Goal: Information Seeking & Learning: Find specific fact

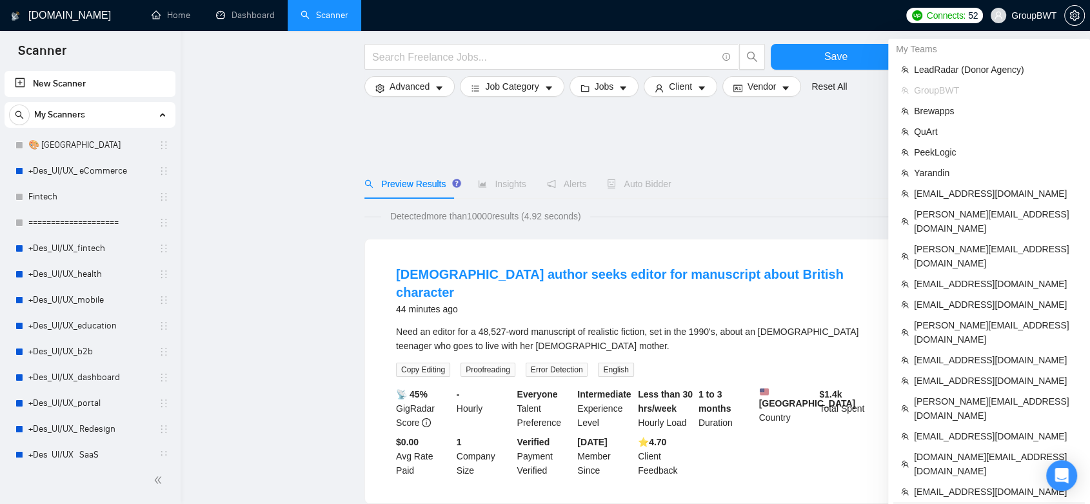
scroll to position [215, 0]
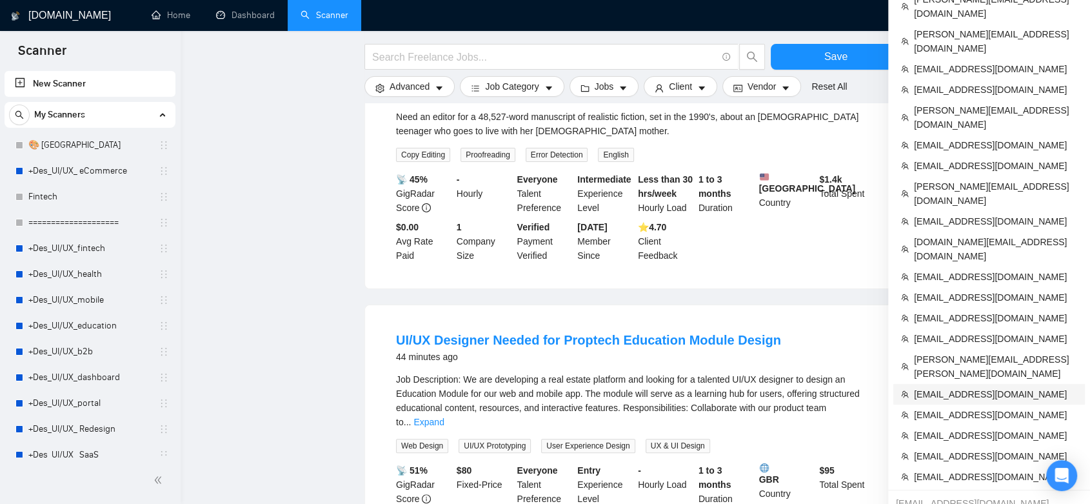
click at [965, 387] on span "[EMAIL_ADDRESS][DOMAIN_NAME]" at bounding box center [995, 394] width 163 height 14
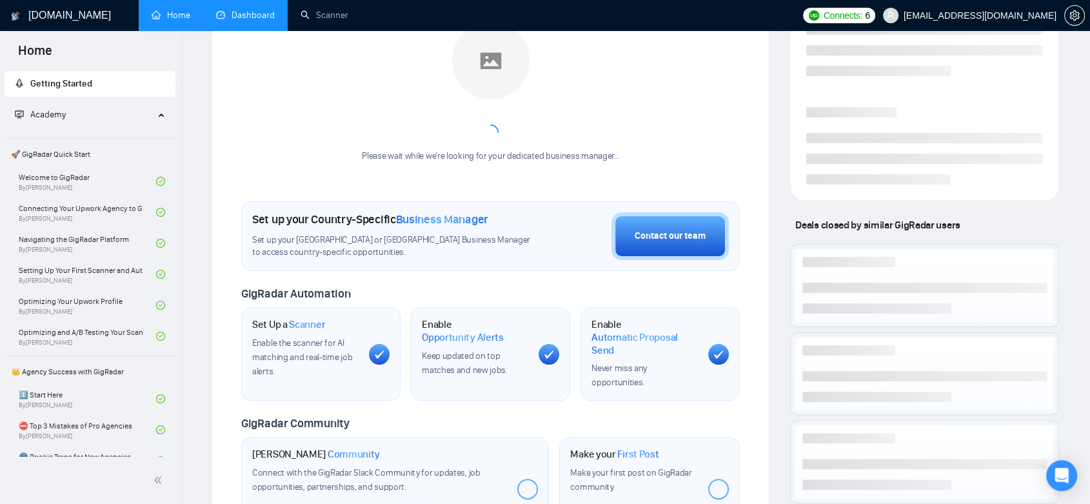
click at [259, 21] on link "Dashboard" at bounding box center [245, 15] width 59 height 11
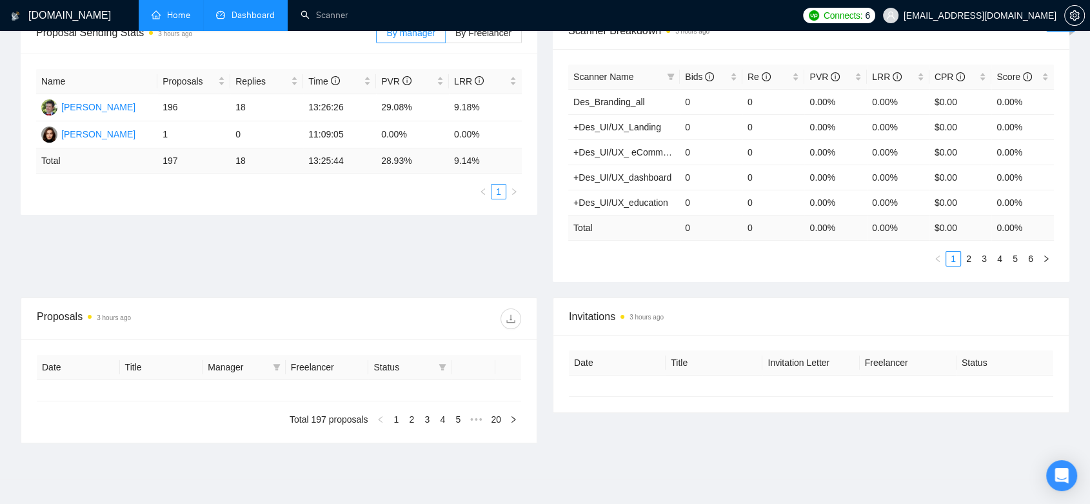
type input "[DATE]"
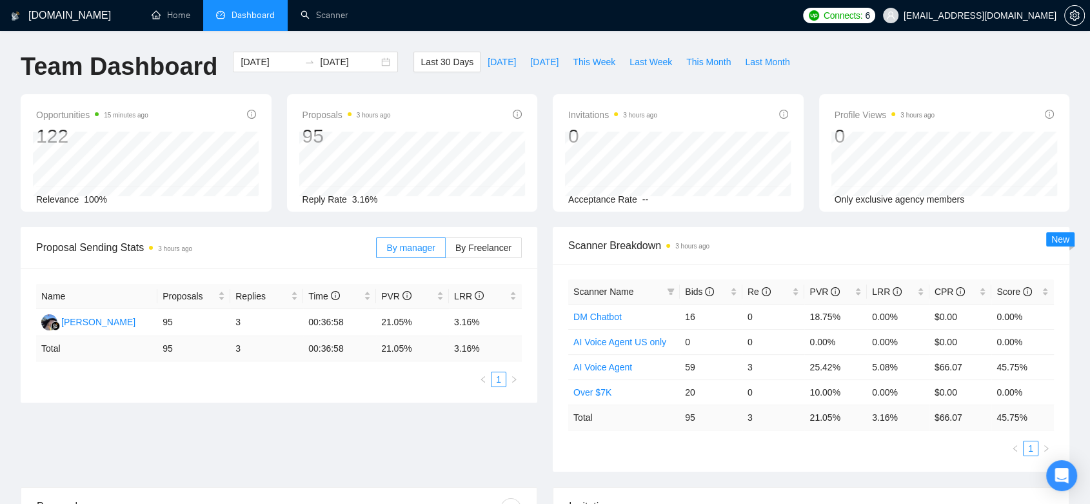
click at [1078, 473] on div "[DOMAIN_NAME] Home Dashboard Scanner Connects: 6 [EMAIL_ADDRESS][DOMAIN_NAME] T…" at bounding box center [545, 498] width 1090 height 997
click at [1062, 473] on icon "Open Intercom Messenger" at bounding box center [1060, 475] width 15 height 17
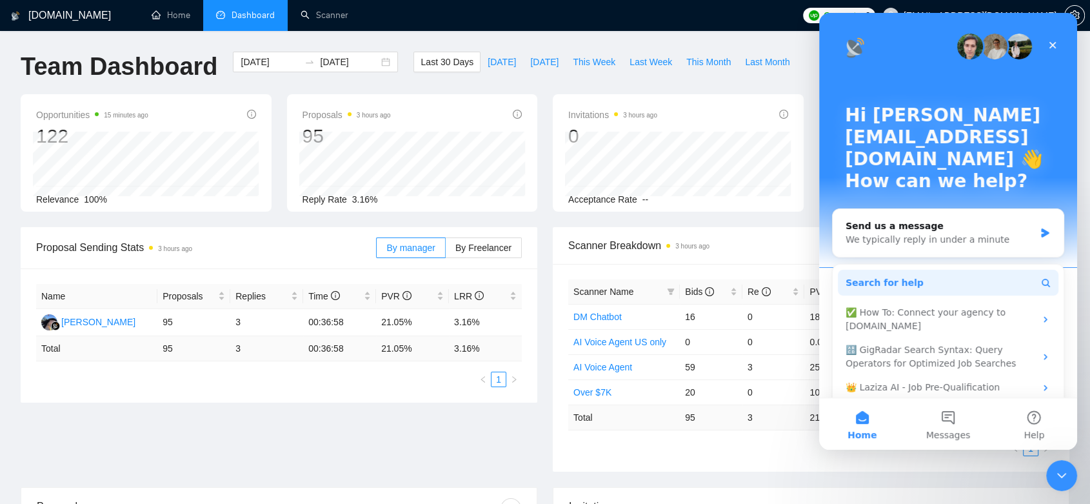
click at [912, 269] on button "Search for help" at bounding box center [947, 282] width 220 height 26
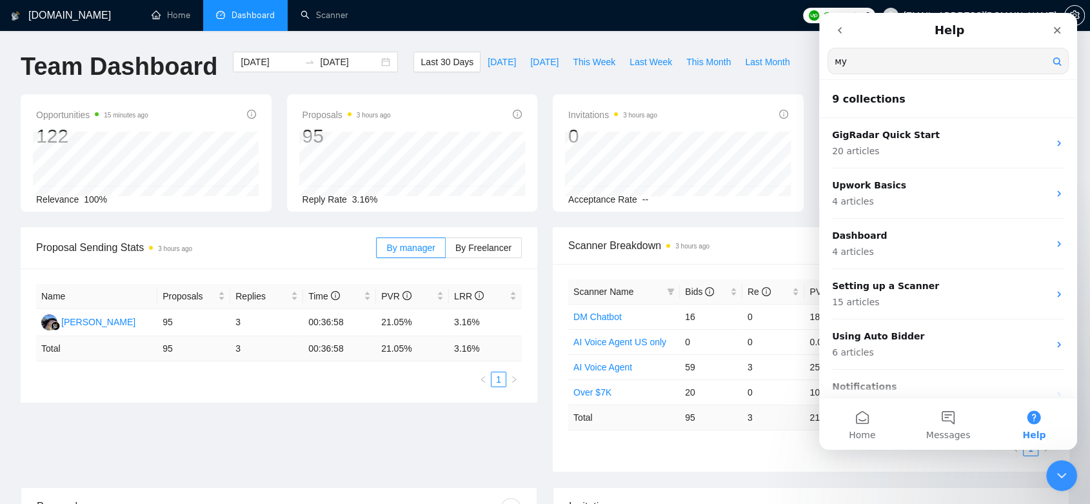
type input "м"
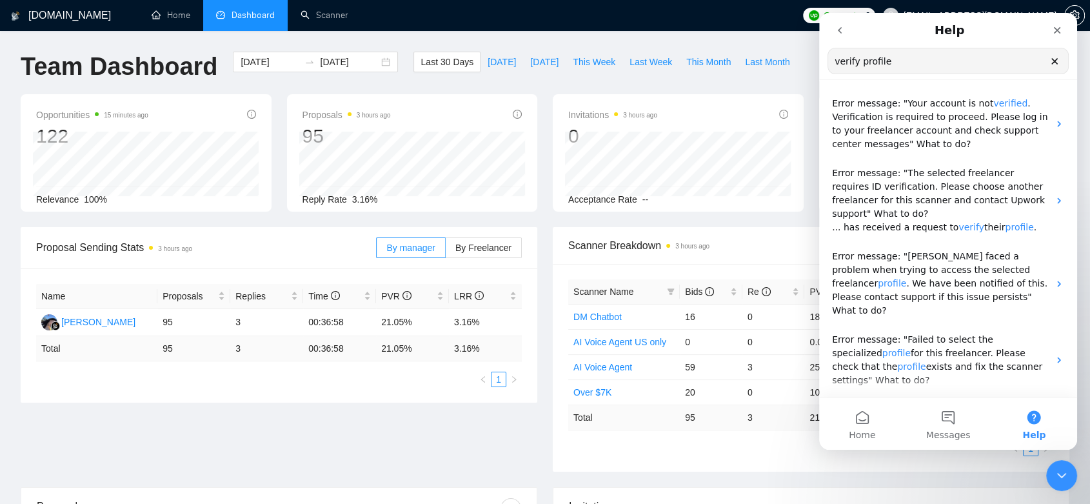
click at [893, 68] on input "verify profile" at bounding box center [948, 60] width 240 height 25
type input "verify profile upwork"
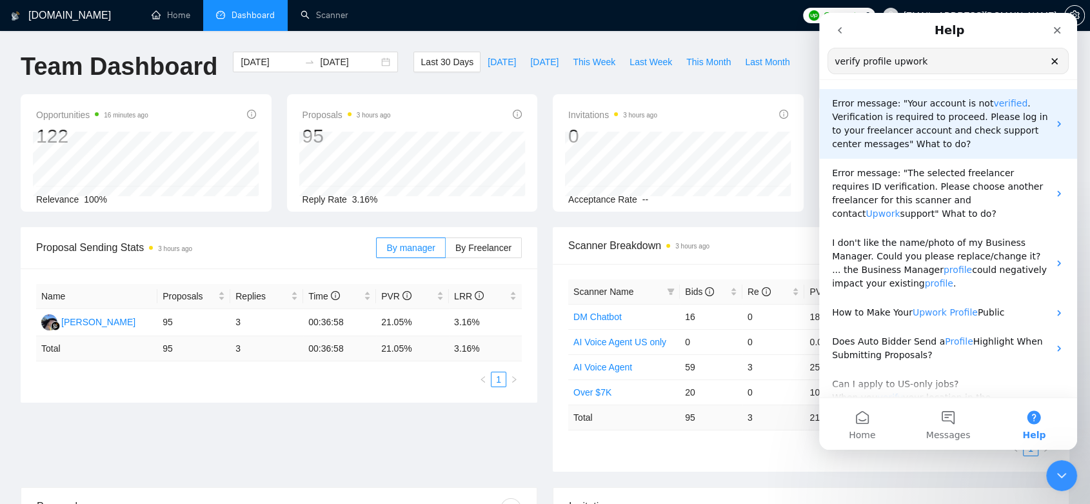
click at [948, 125] on span ". Verification is required to proceed. Please log in to your freelancer account…" at bounding box center [939, 123] width 215 height 51
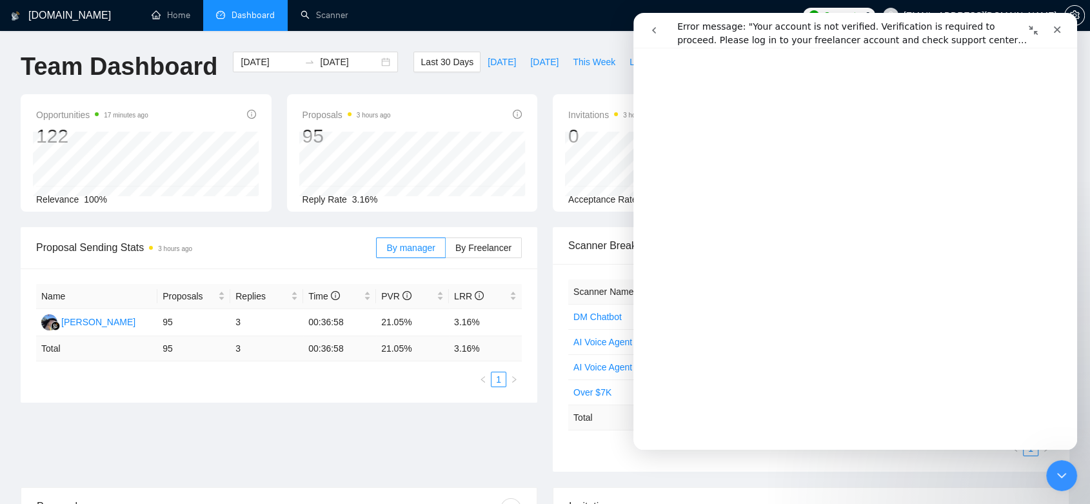
scroll to position [215, 0]
click at [1059, 37] on div "Close" at bounding box center [1056, 29] width 23 height 23
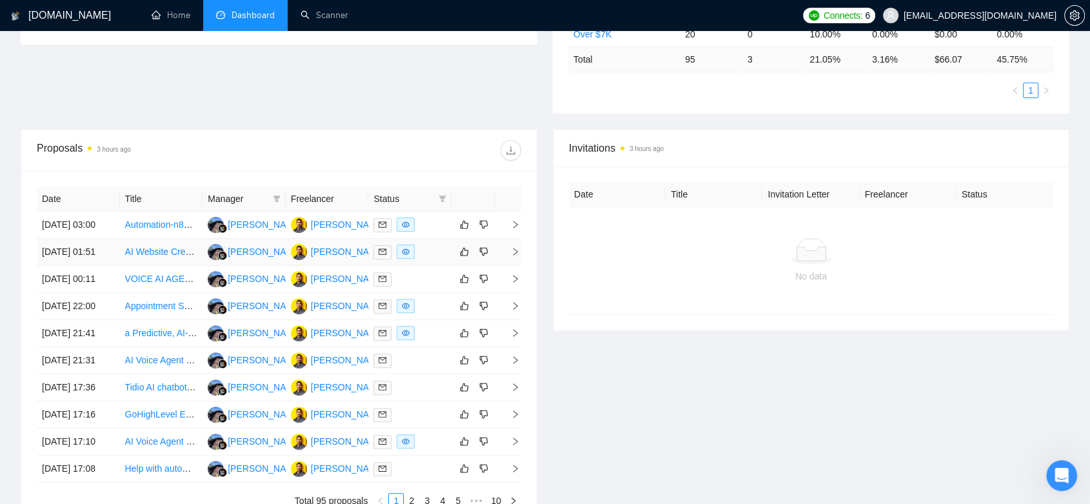
scroll to position [501, 0]
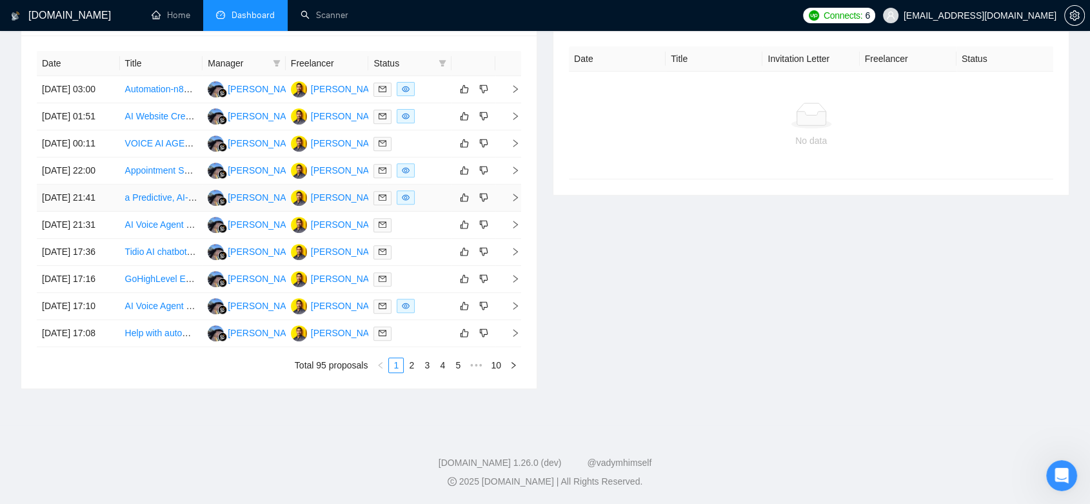
click at [422, 205] on div at bounding box center [409, 197] width 73 height 15
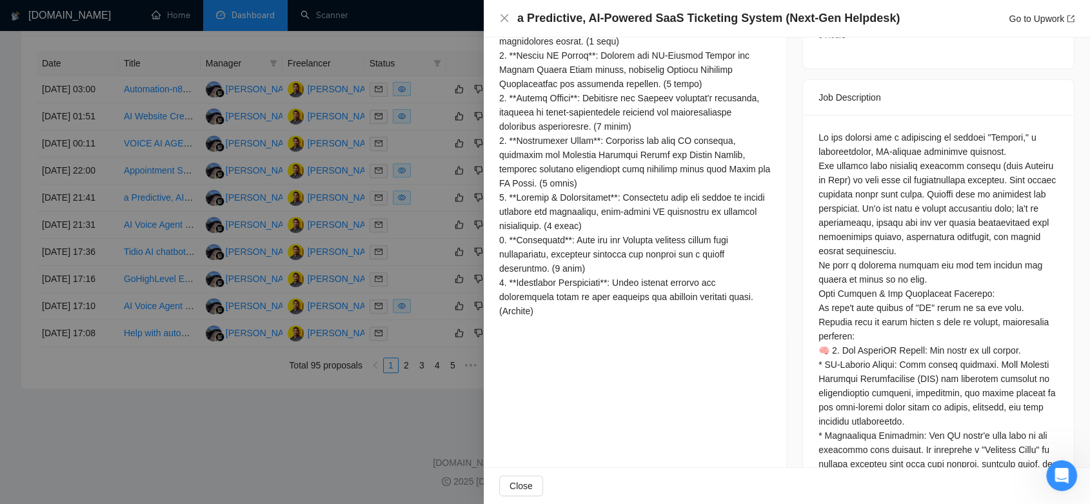
click at [432, 303] on div at bounding box center [545, 252] width 1090 height 504
